Goal: Communication & Community: Answer question/provide support

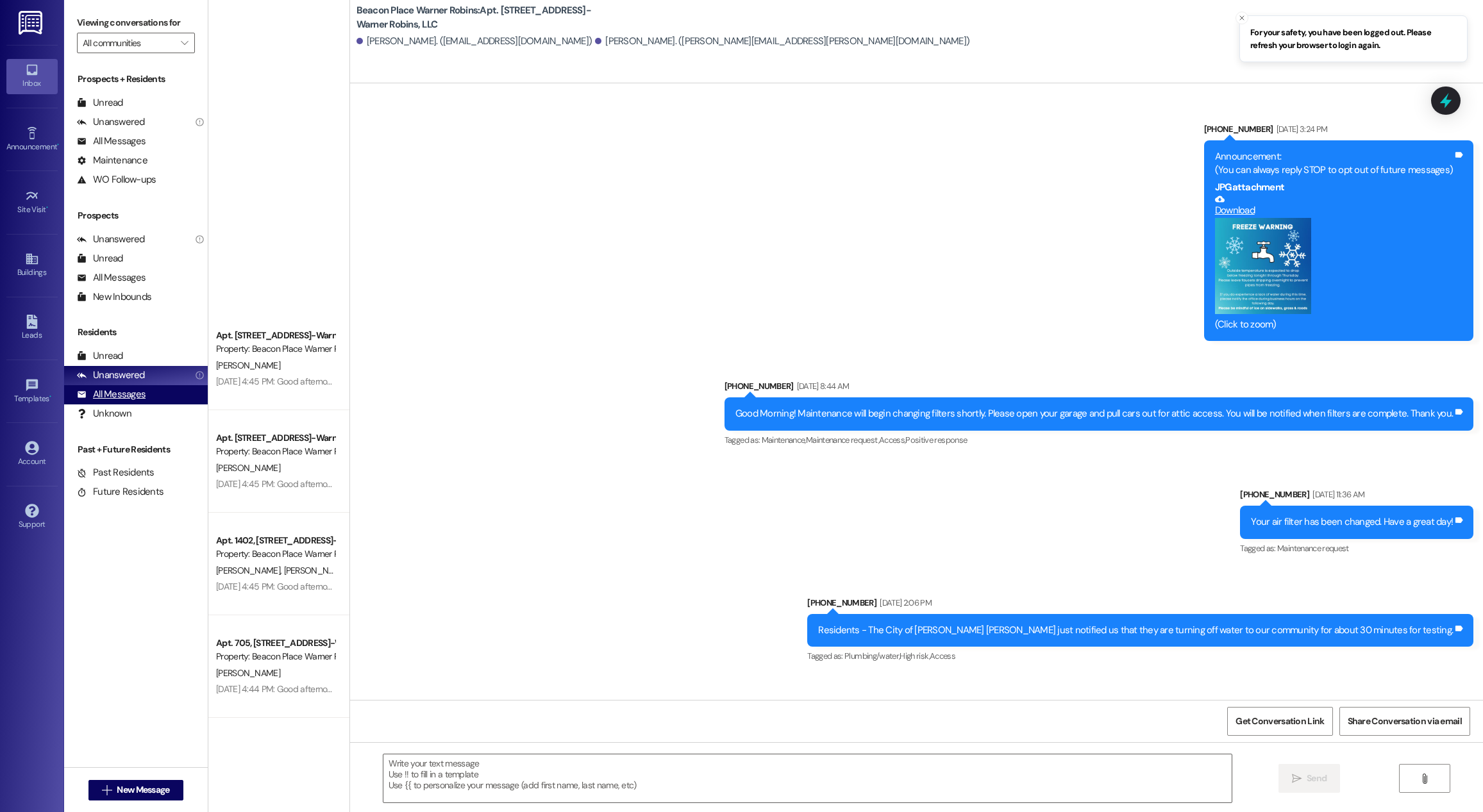
scroll to position [10339, 0]
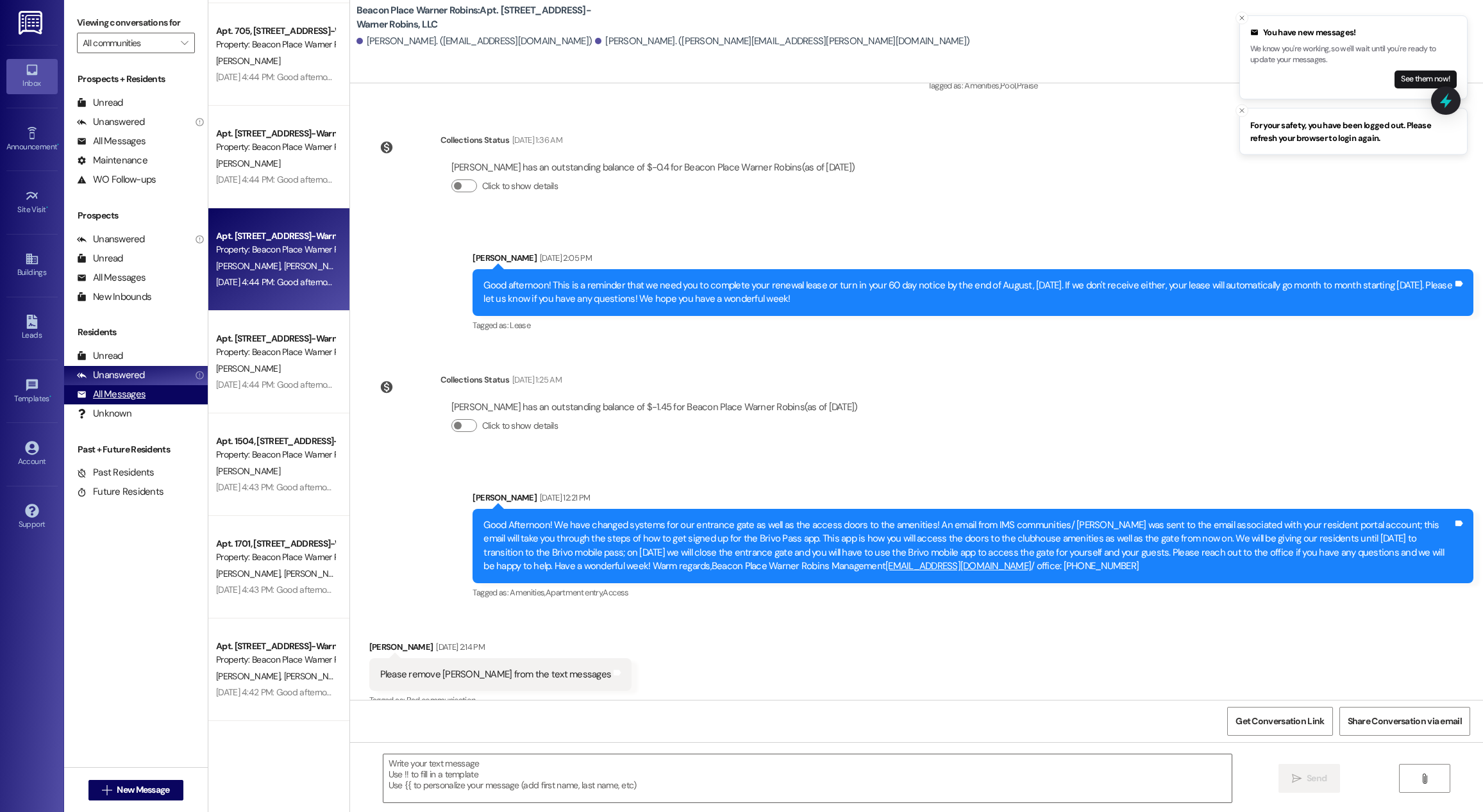
click at [132, 401] on div "All Messages" at bounding box center [111, 395] width 69 height 14
click at [1295, 54] on p "We know you're working, so we'll wait until you're ready to update your message…" at bounding box center [1354, 55] width 206 height 22
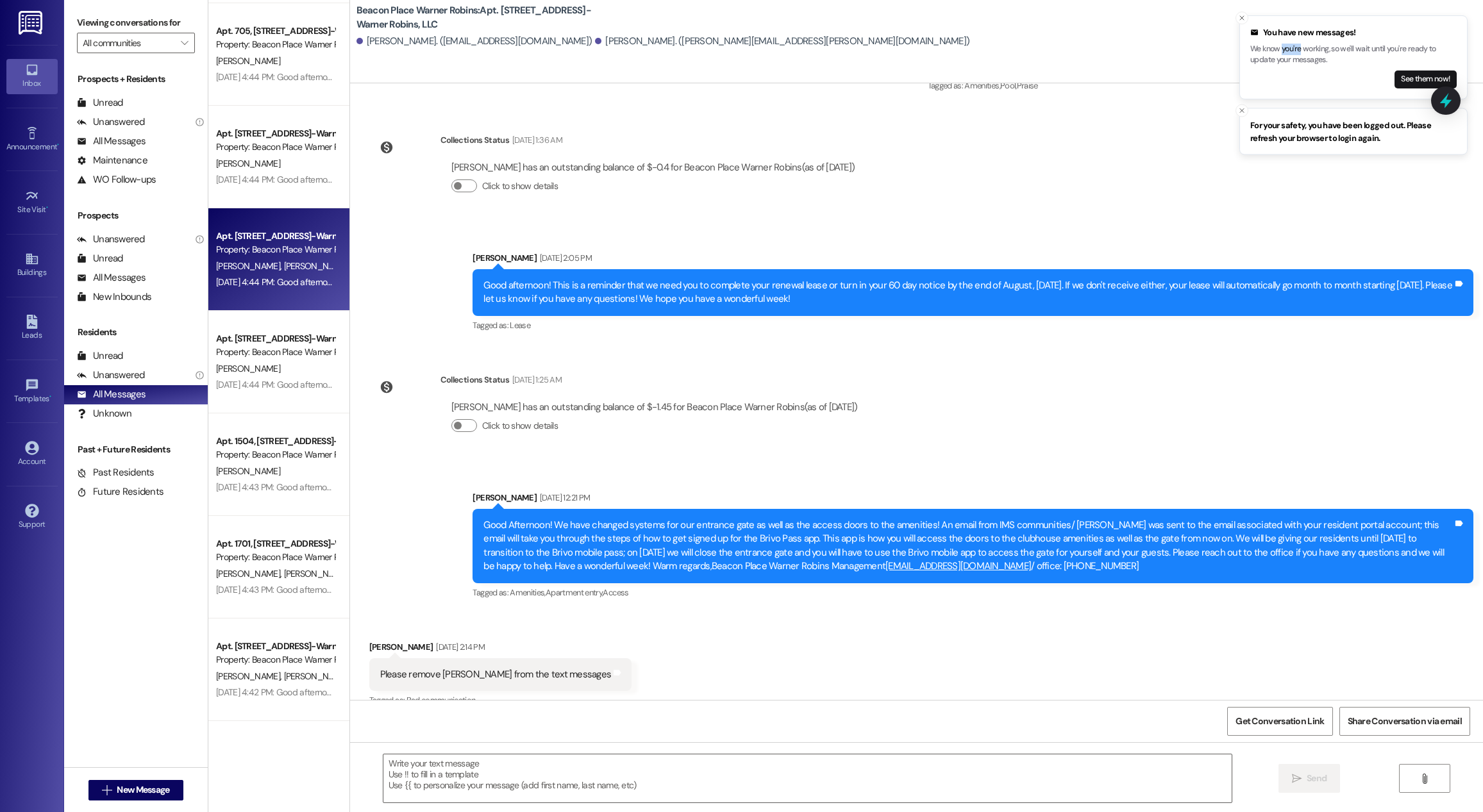
click at [1295, 54] on p "We know you're working, so we'll wait until you're ready to update your message…" at bounding box center [1354, 55] width 206 height 22
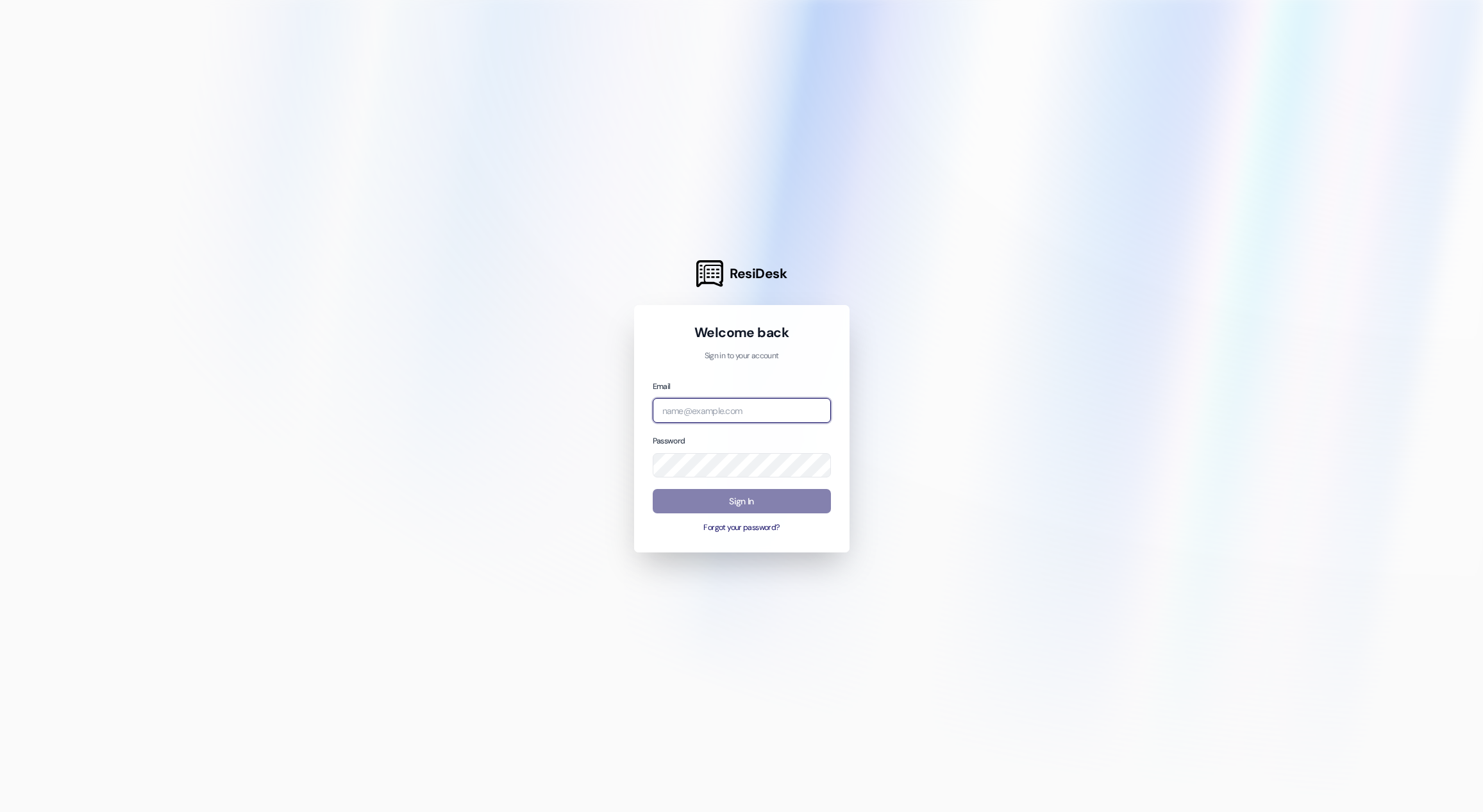
type input "caitlin@imscommunities.com"
click at [714, 485] on div "Email caitlin@imscommunities.com Password Sign In Forgot your password?" at bounding box center [742, 457] width 178 height 155
click at [711, 497] on button "Sign In" at bounding box center [742, 501] width 178 height 25
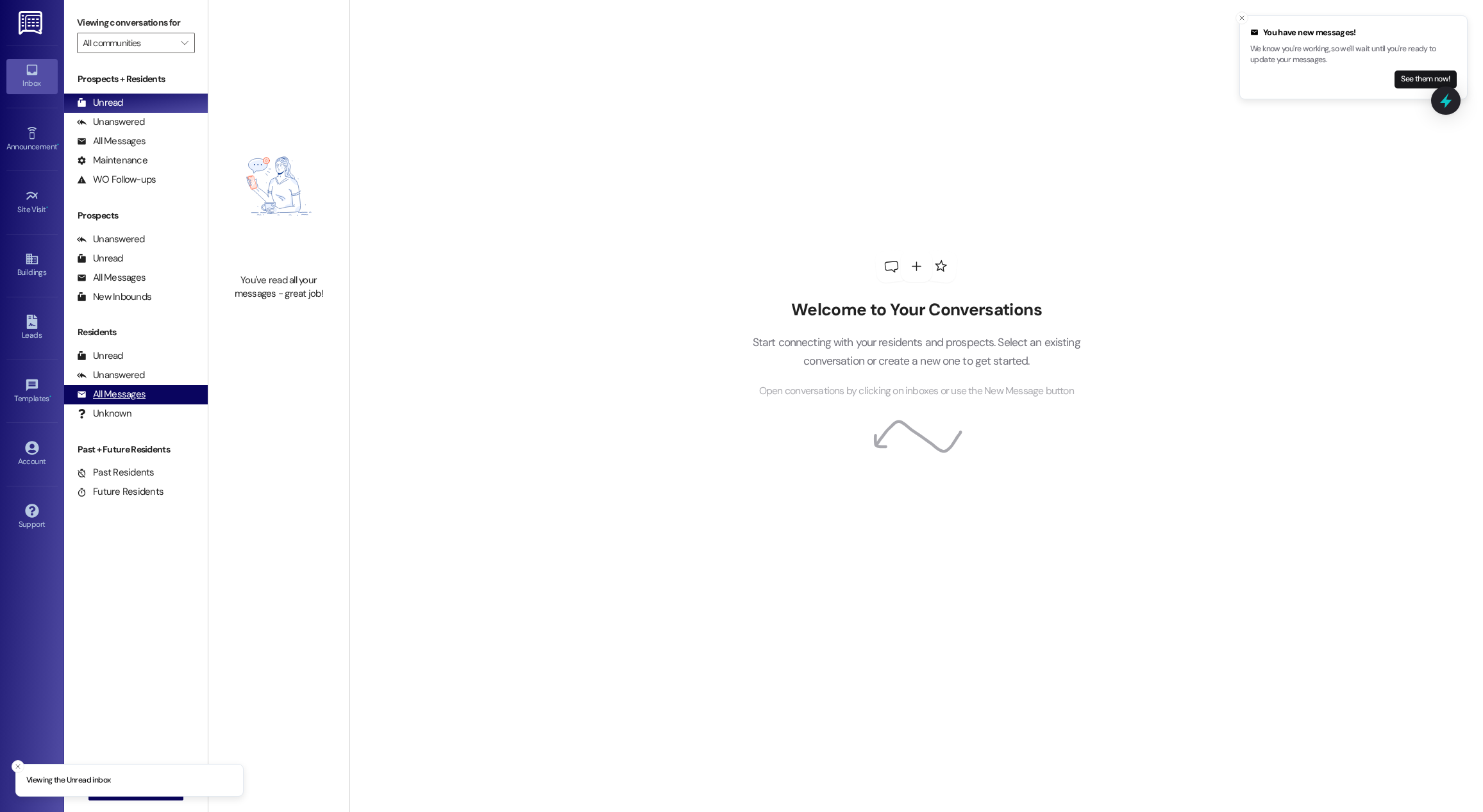
click at [120, 398] on div "All Messages" at bounding box center [111, 395] width 69 height 14
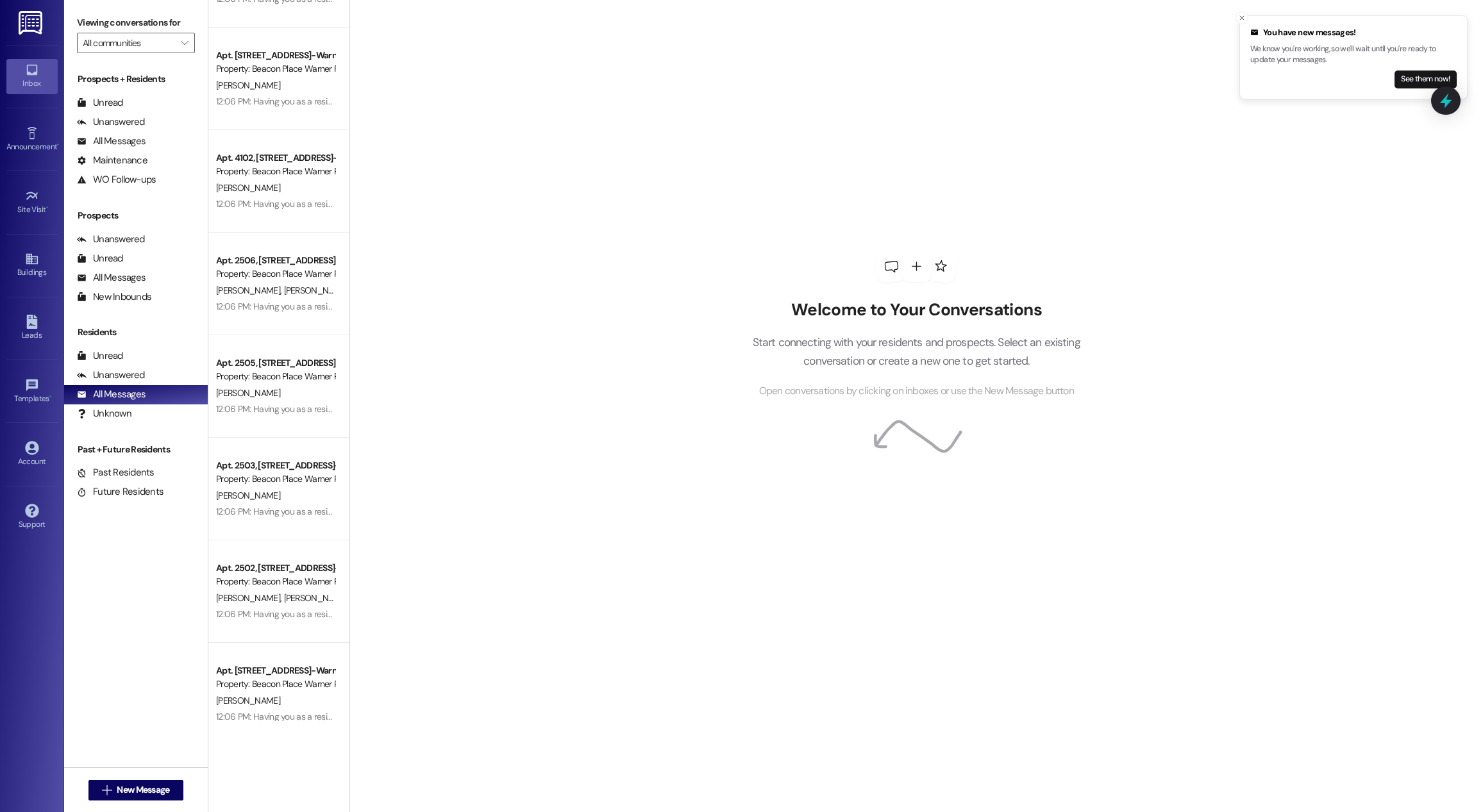
scroll to position [4408, 0]
